Goal: Information Seeking & Learning: Learn about a topic

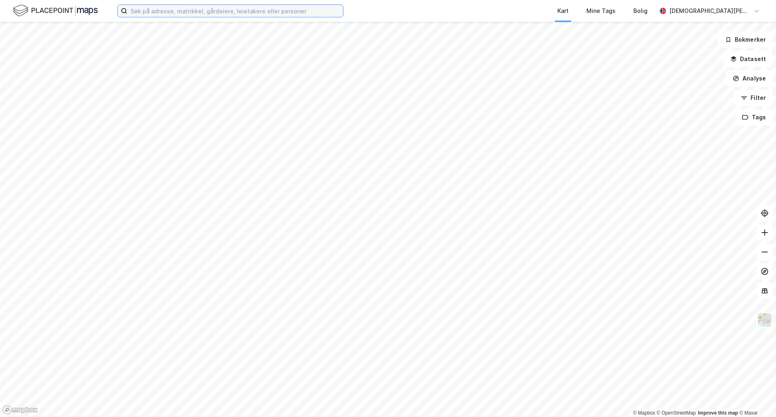
click at [287, 11] on input at bounding box center [235, 11] width 216 height 12
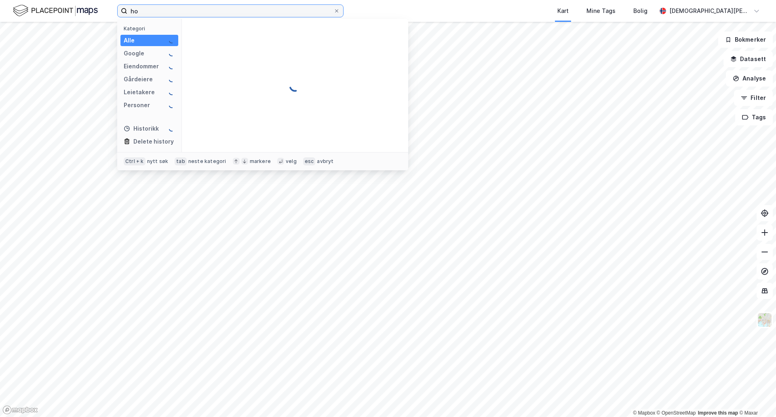
type input "h"
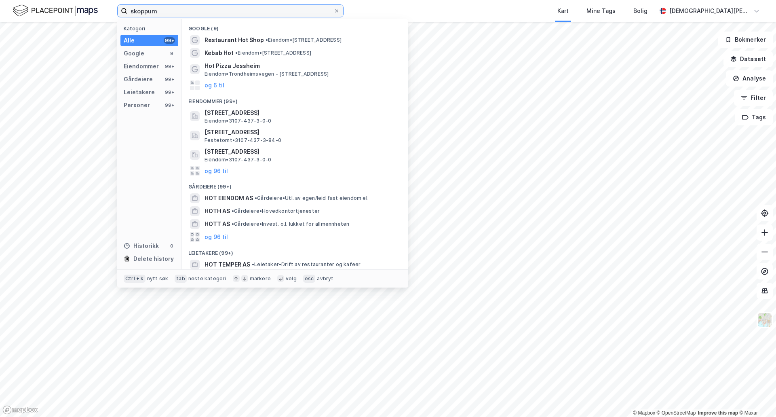
type input "skoppum"
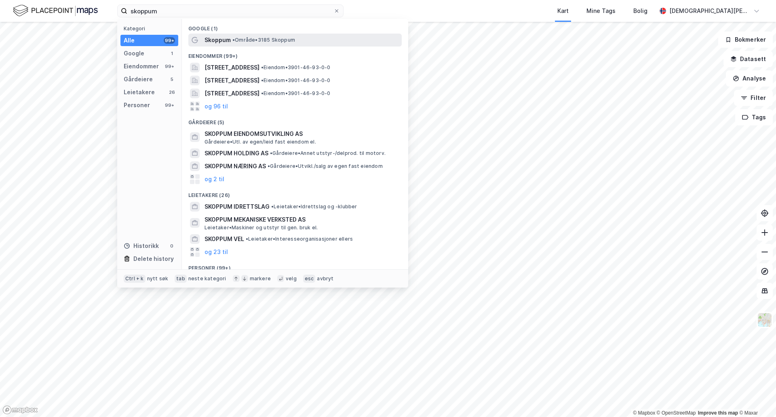
click at [240, 42] on span "• Område • 3185 Skoppum" at bounding box center [263, 40] width 63 height 6
